Goal: Navigation & Orientation: Find specific page/section

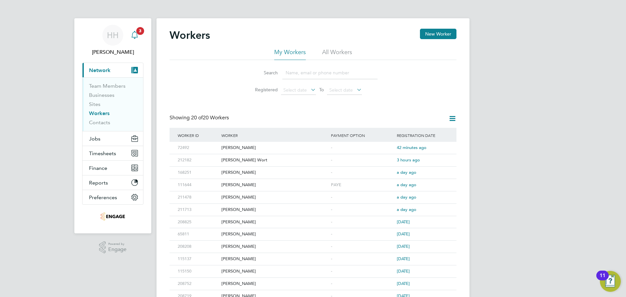
click at [137, 28] on span "3" at bounding box center [140, 31] width 8 height 8
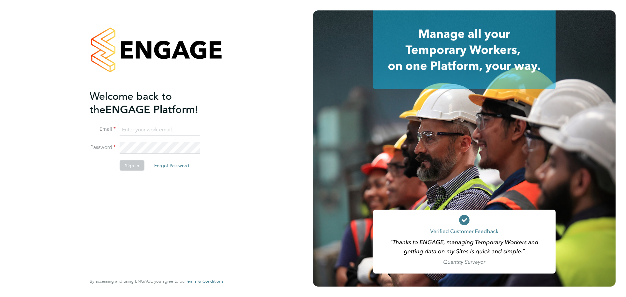
type input "[PERSON_NAME][EMAIL_ADDRESS][DOMAIN_NAME]"
click at [128, 164] on button "Sign In" at bounding box center [132, 165] width 25 height 10
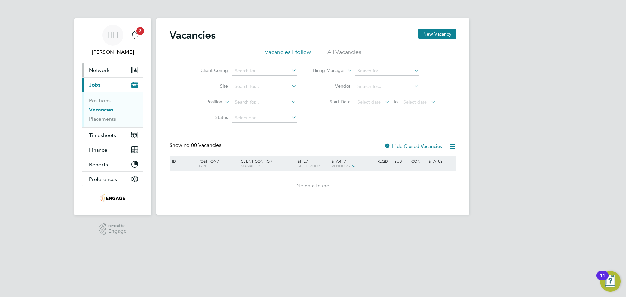
click at [105, 70] on span "Network" at bounding box center [99, 70] width 21 height 6
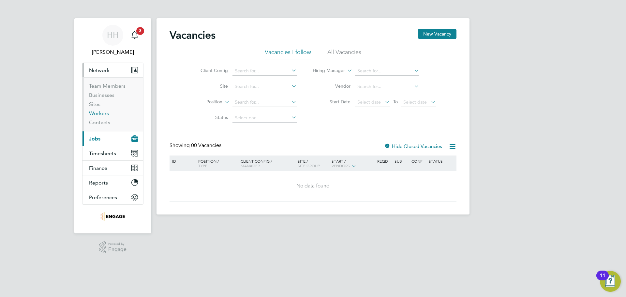
click at [98, 112] on link "Workers" at bounding box center [99, 113] width 20 height 6
